Goal: Navigation & Orientation: Go to known website

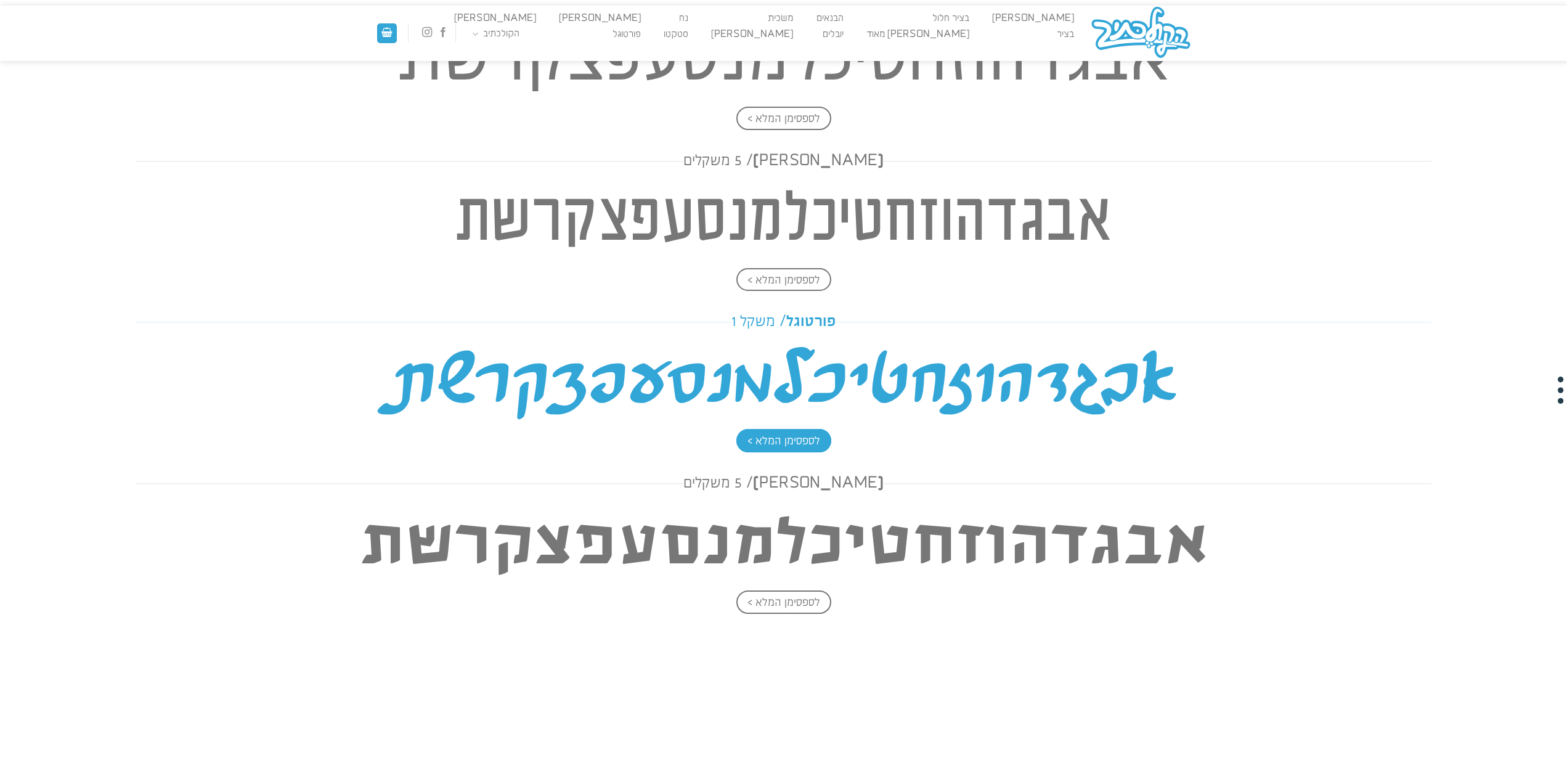
scroll to position [1849, 0]
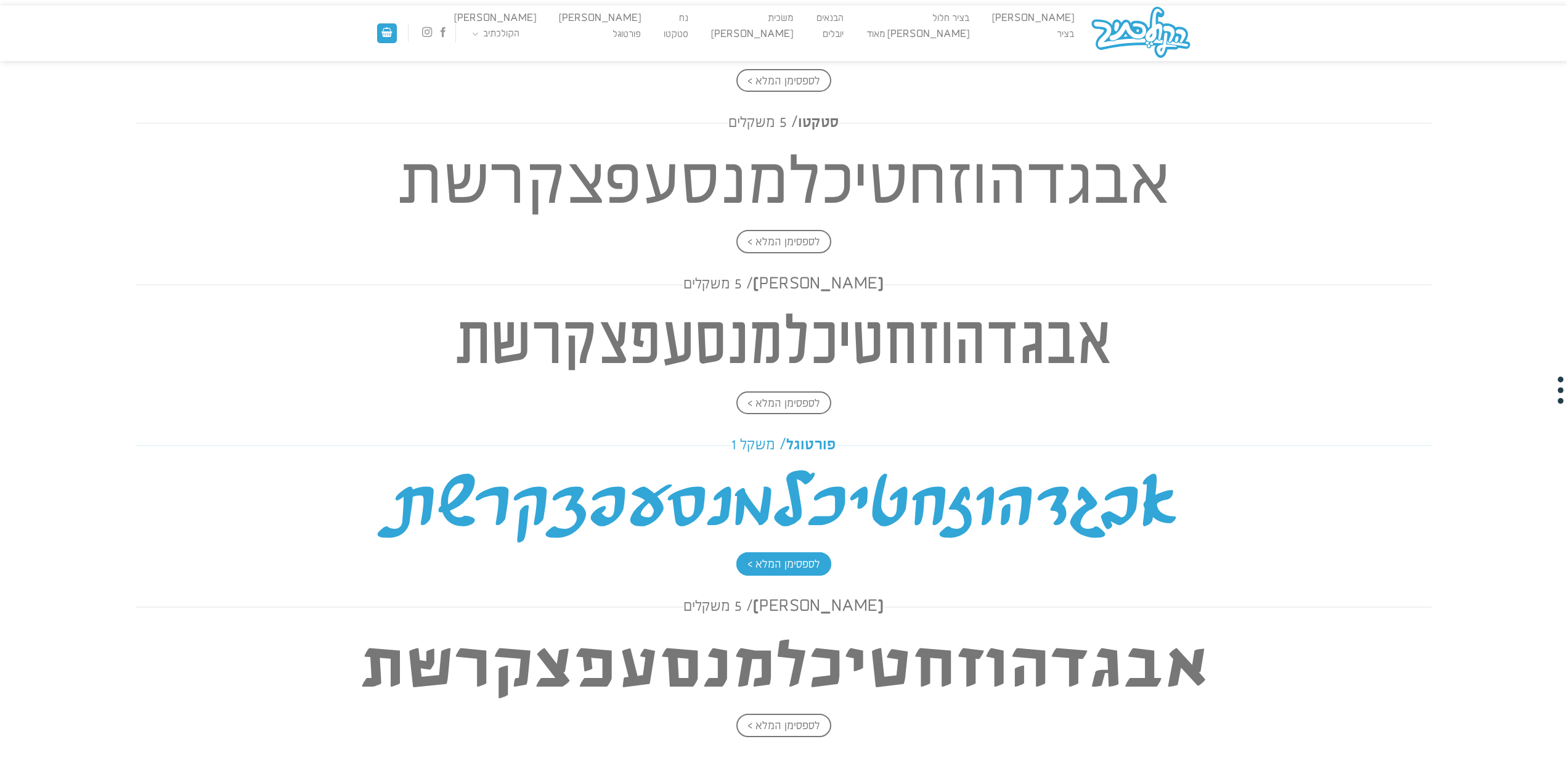
click at [786, 562] on span "לספסימן המלא >" at bounding box center [784, 564] width 95 height 24
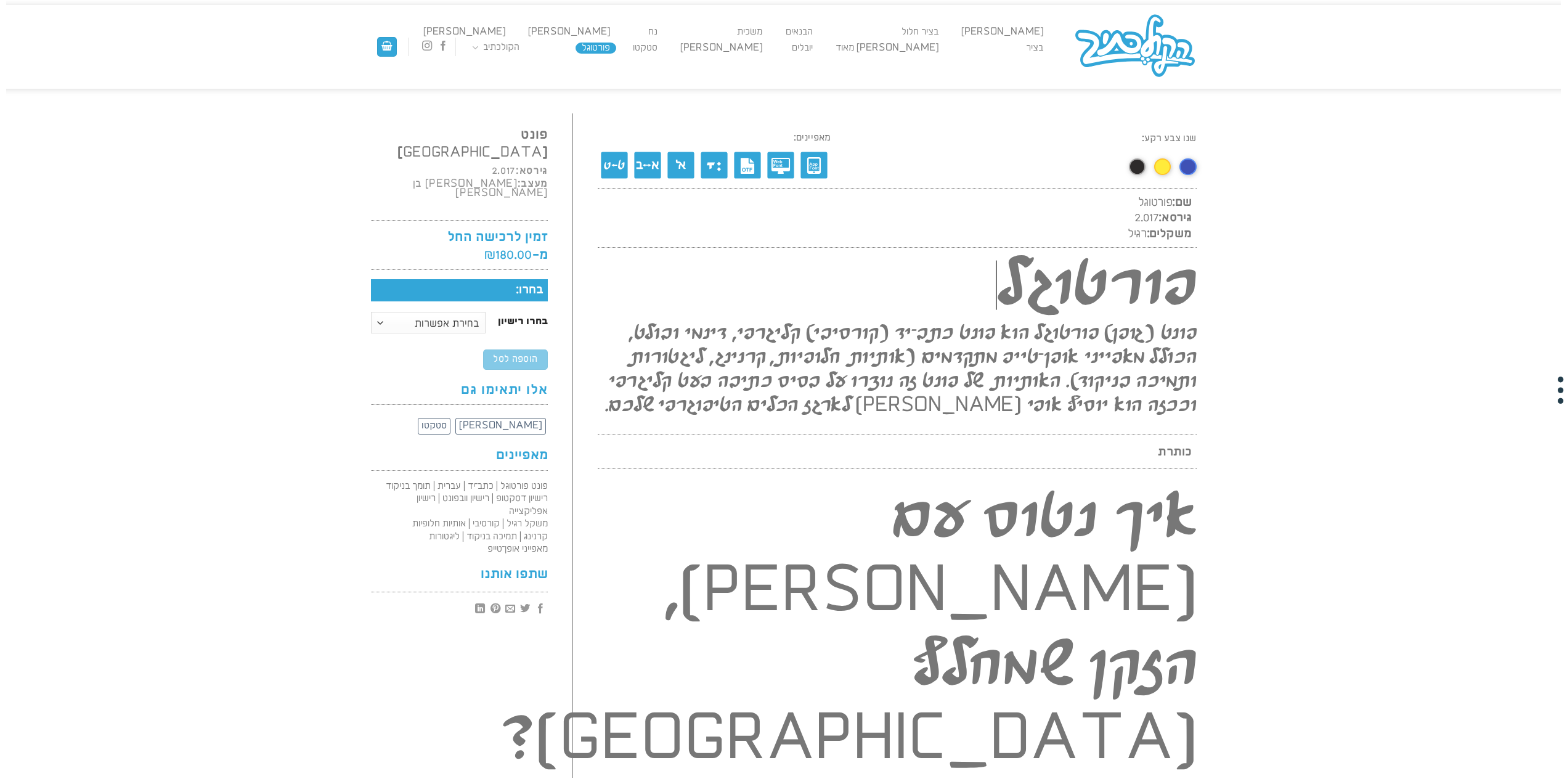
scroll to position [1, 0]
click at [1141, 45] on img at bounding box center [1135, 47] width 123 height 66
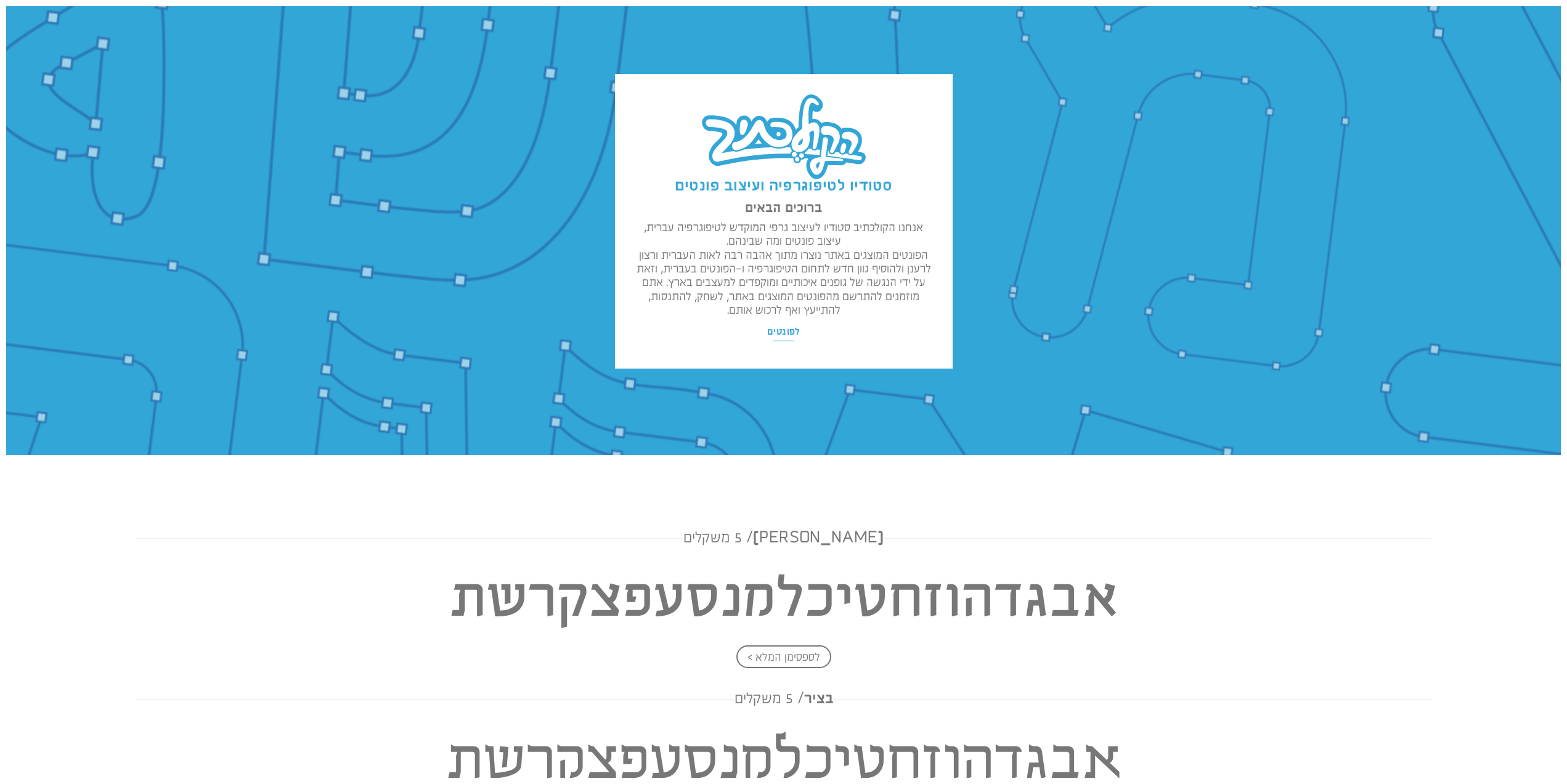
scroll to position [1, 0]
